Goal: Task Accomplishment & Management: Manage account settings

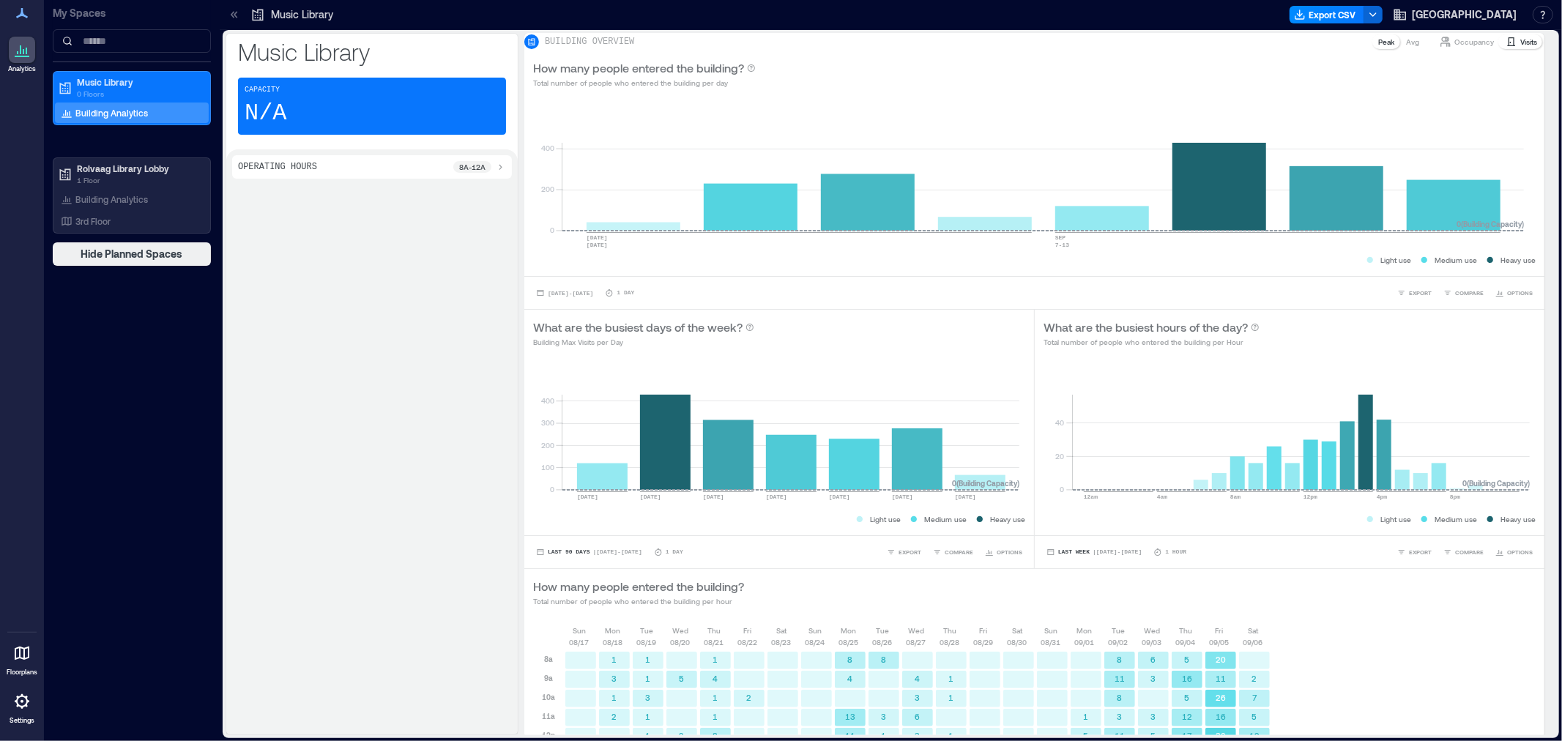
scroll to position [271, 0]
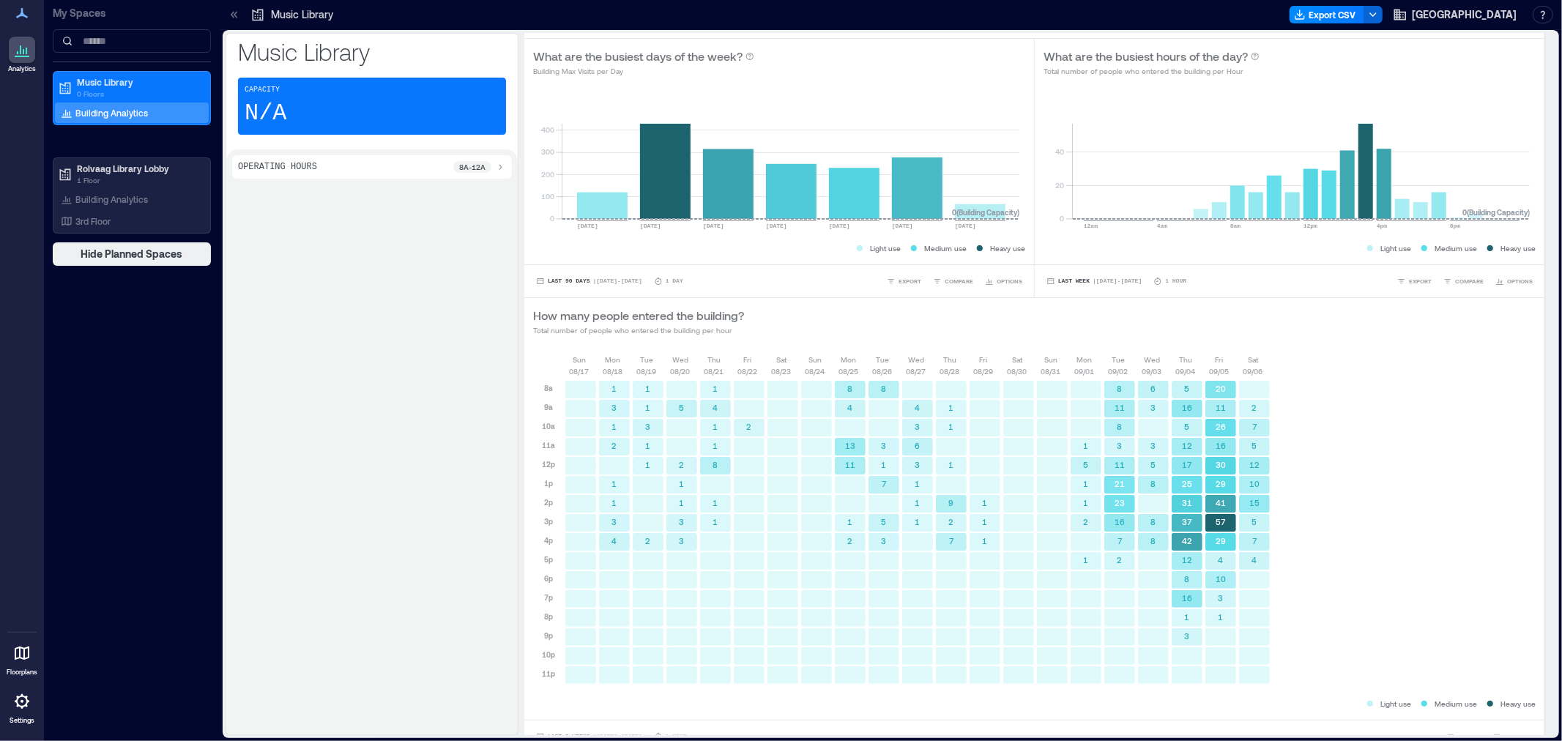
click at [23, 704] on icon at bounding box center [22, 702] width 18 height 18
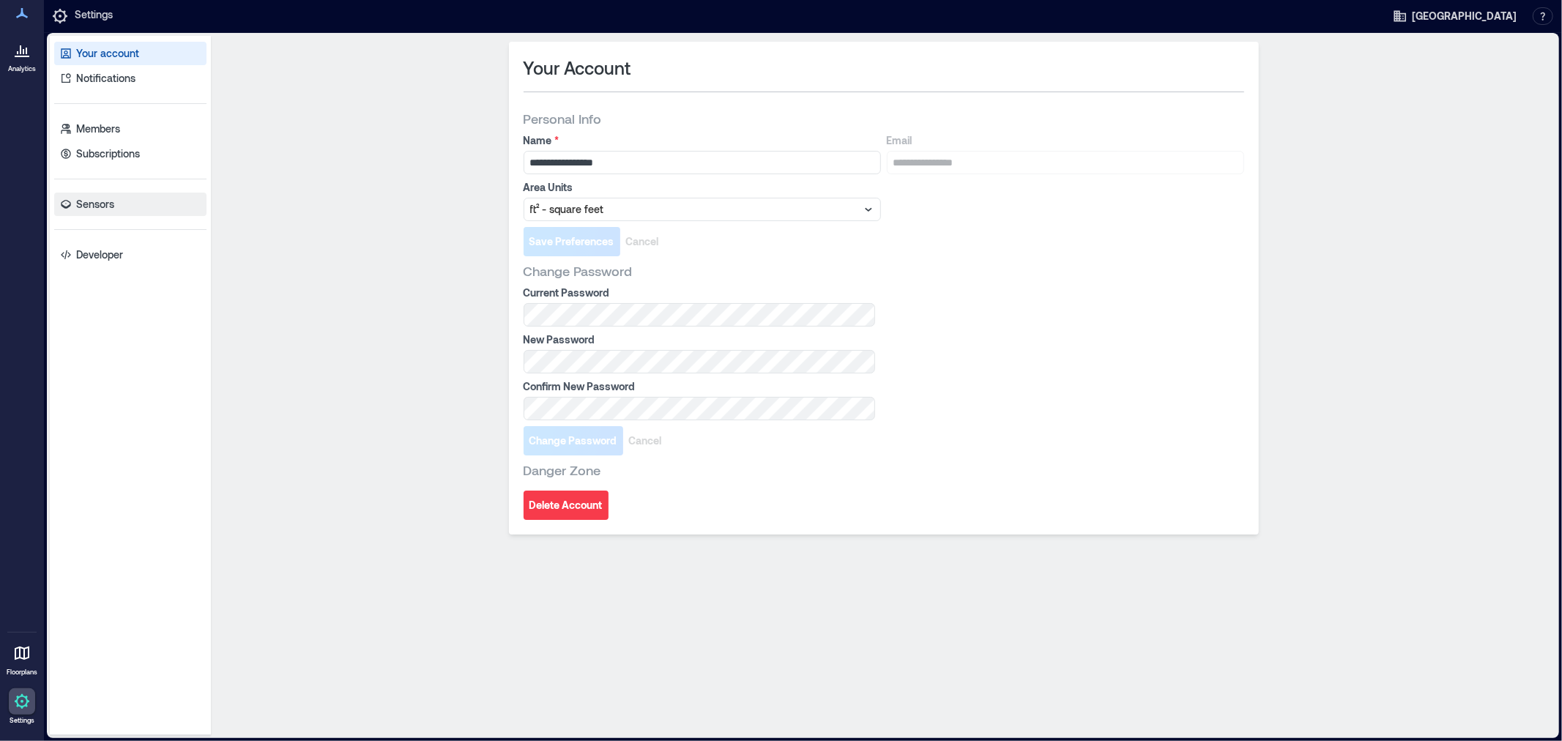
click at [97, 200] on p "Sensors" at bounding box center [95, 204] width 38 height 15
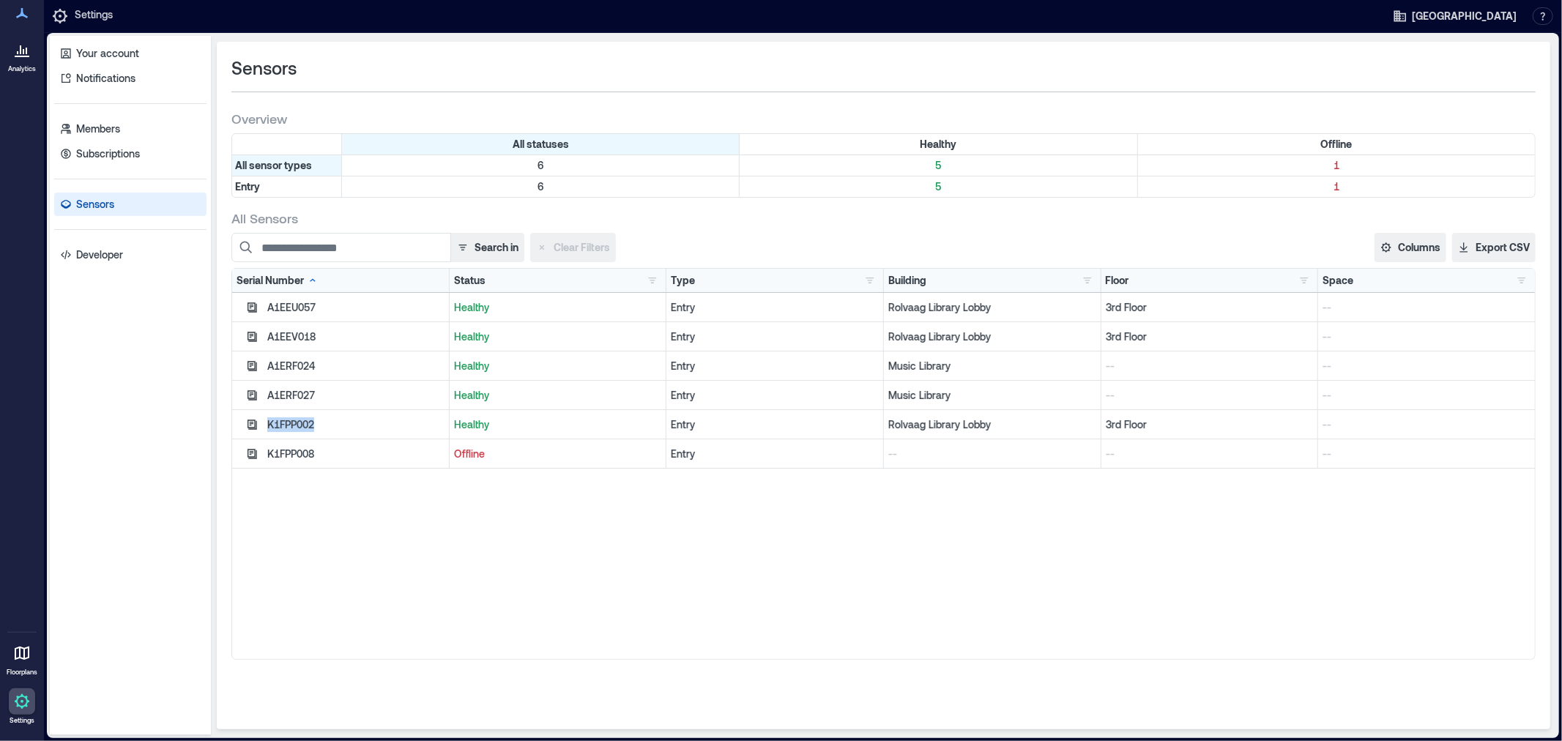
drag, startPoint x: 345, startPoint y: 425, endPoint x: 269, endPoint y: 425, distance: 76.1
click at [269, 425] on div "K1FPP002" at bounding box center [355, 424] width 177 height 15
copy div "K1FPP002"
